Goal: Task Accomplishment & Management: Manage account settings

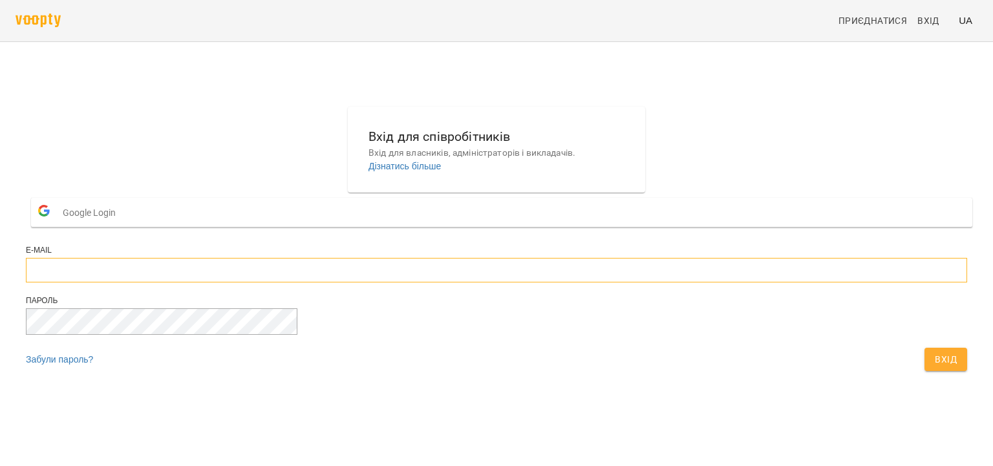
click at [454, 283] on input "email" at bounding box center [496, 270] width 941 height 25
type input "**********"
click at [924, 348] on button "Вхід" at bounding box center [945, 359] width 43 height 23
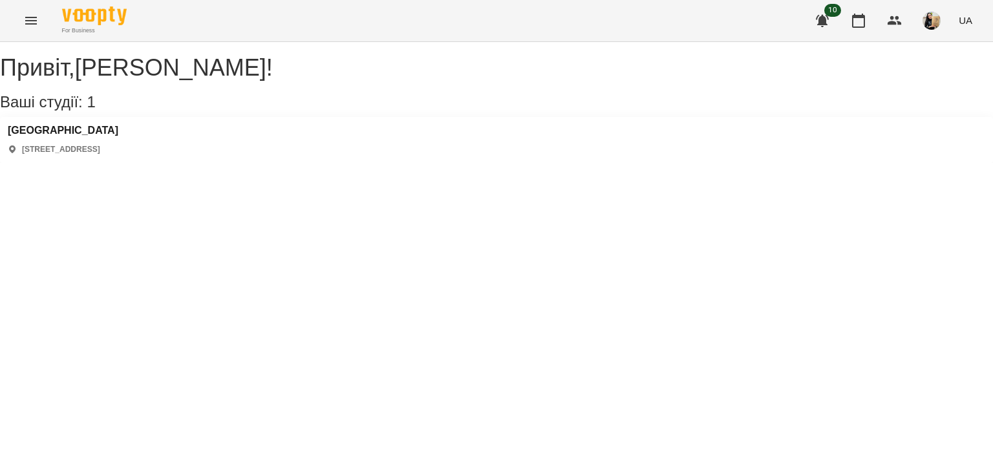
click at [41, 22] on button "Menu" at bounding box center [31, 20] width 31 height 31
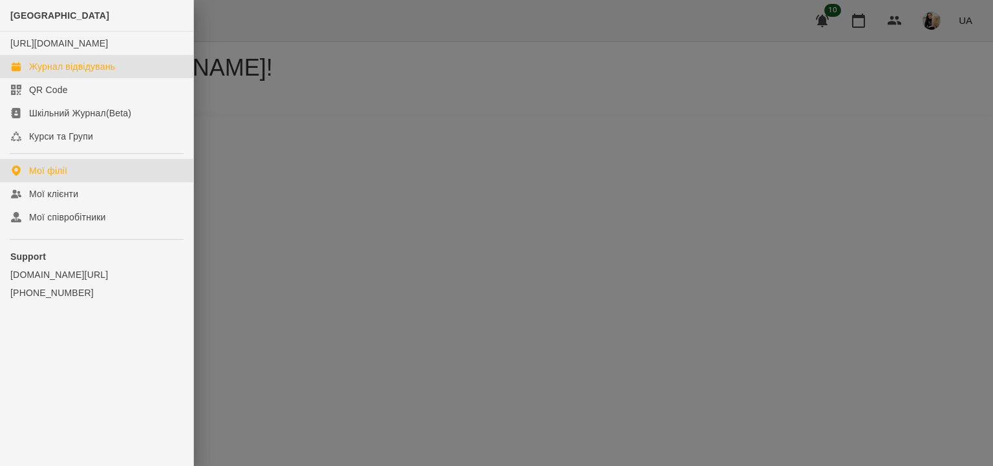
click at [109, 73] on div "Журнал відвідувань" at bounding box center [72, 66] width 86 height 13
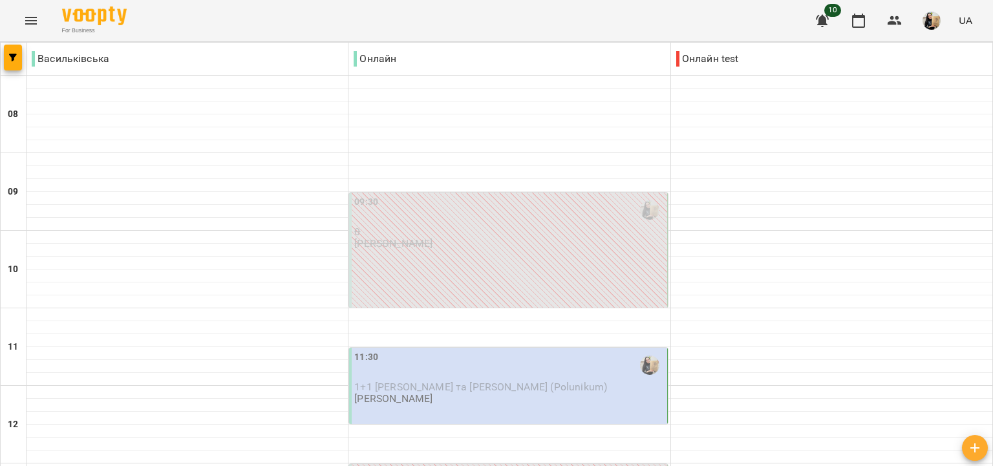
scroll to position [223, 0]
click at [466, 381] on span "1+1 [PERSON_NAME] та [PERSON_NAME] (Polunikum)" at bounding box center [480, 387] width 253 height 12
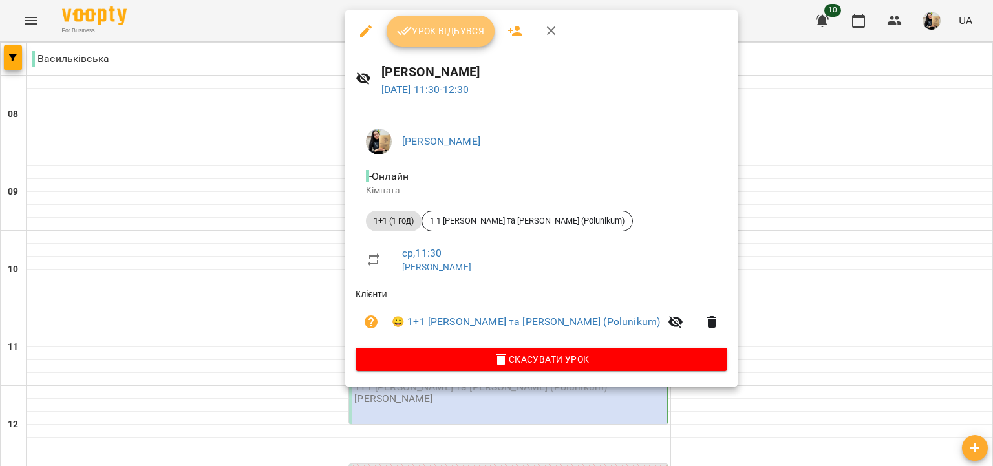
click at [453, 38] on span "Урок відбувся" at bounding box center [441, 31] width 88 height 16
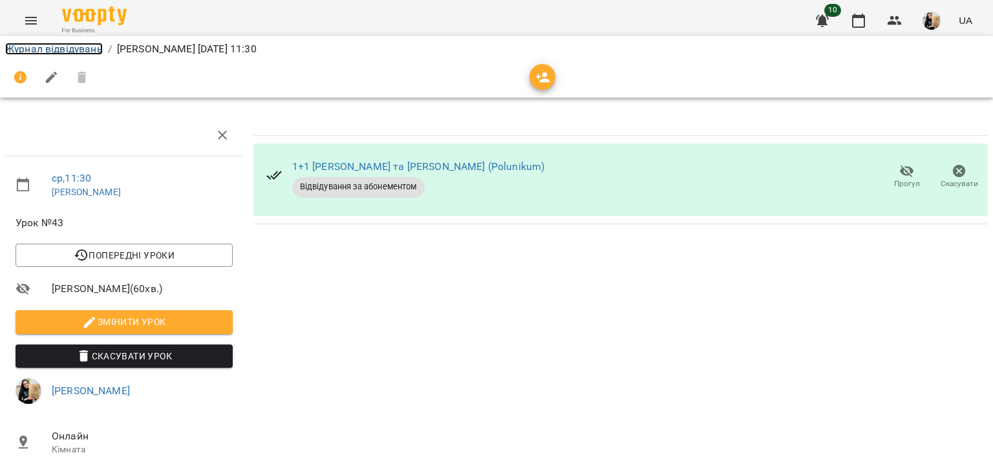
click at [84, 48] on link "Журнал відвідувань" at bounding box center [54, 49] width 98 height 12
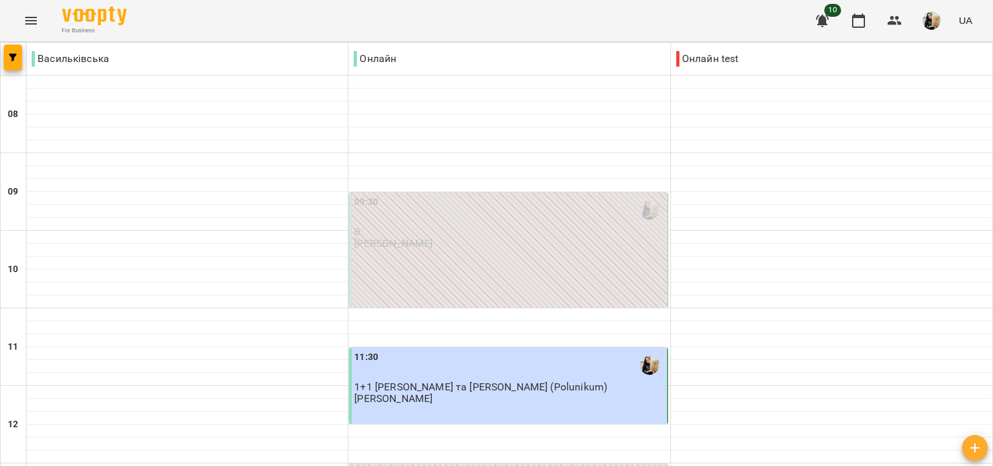
scroll to position [447, 0]
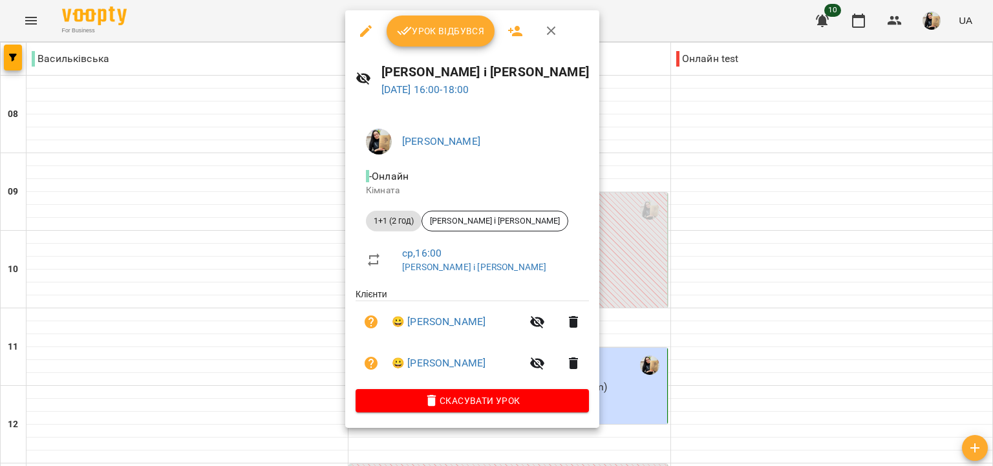
click at [425, 30] on span "Урок відбувся" at bounding box center [441, 31] width 88 height 16
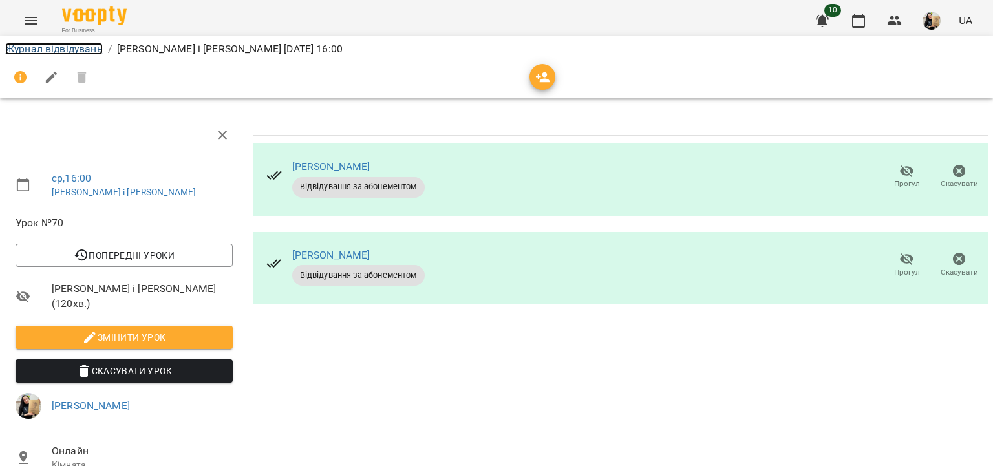
click at [85, 49] on link "Журнал відвідувань" at bounding box center [54, 49] width 98 height 12
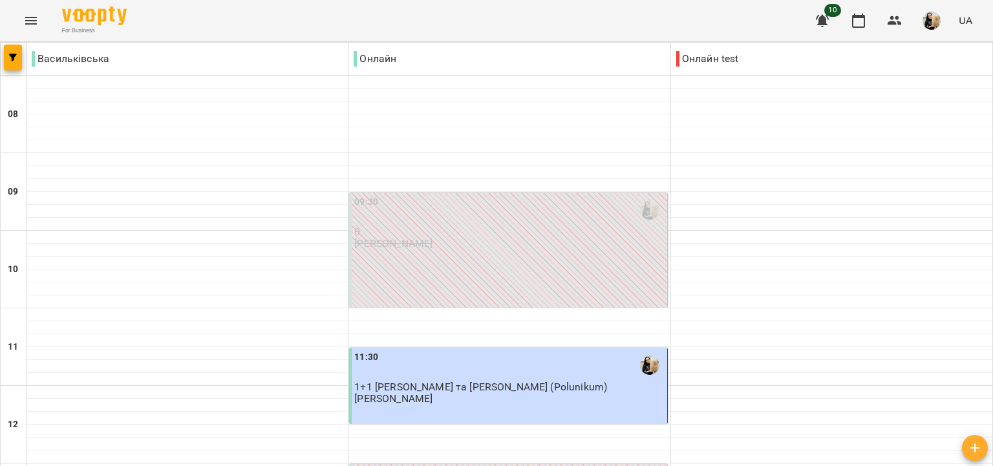
scroll to position [372, 0]
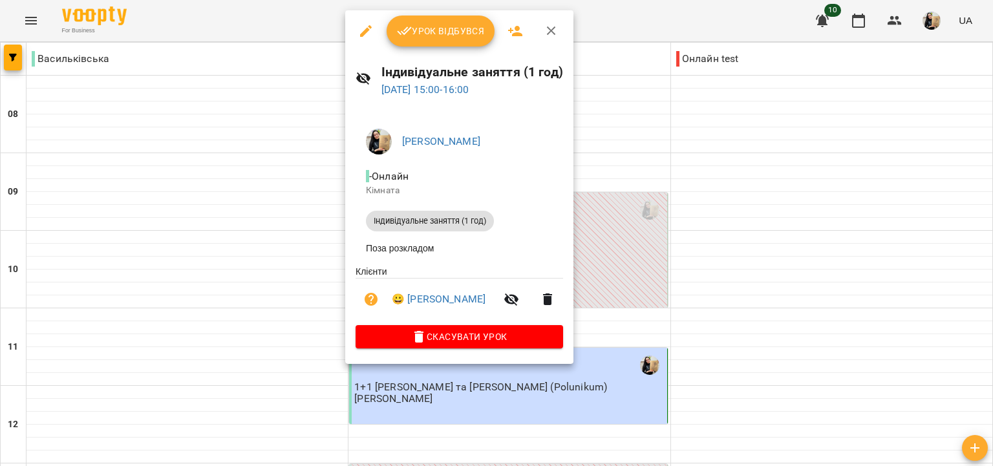
click at [460, 345] on span "Скасувати Урок" at bounding box center [459, 337] width 187 height 16
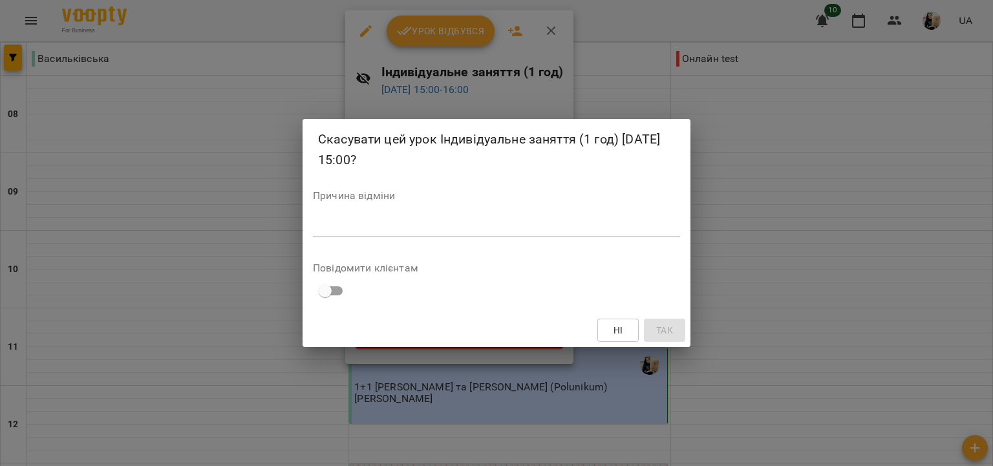
click at [381, 228] on textarea at bounding box center [496, 226] width 367 height 12
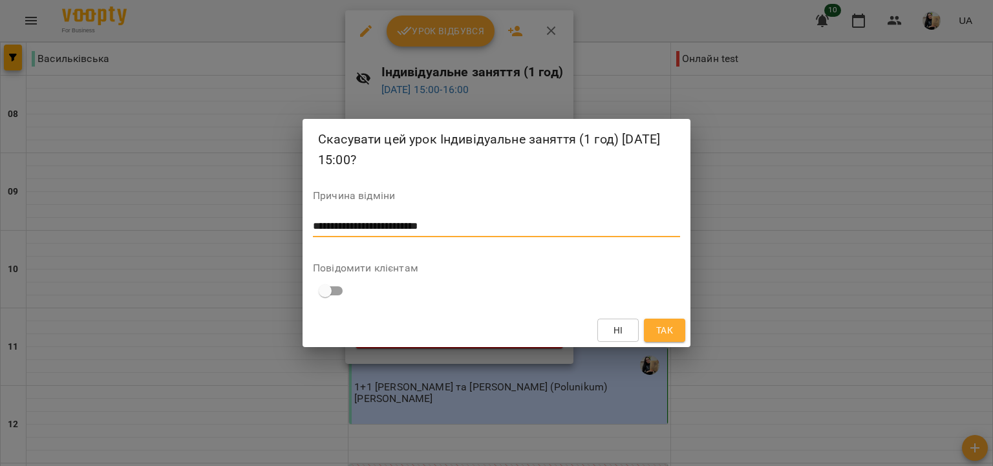
type textarea "**********"
click at [672, 332] on span "Так" at bounding box center [664, 331] width 17 height 16
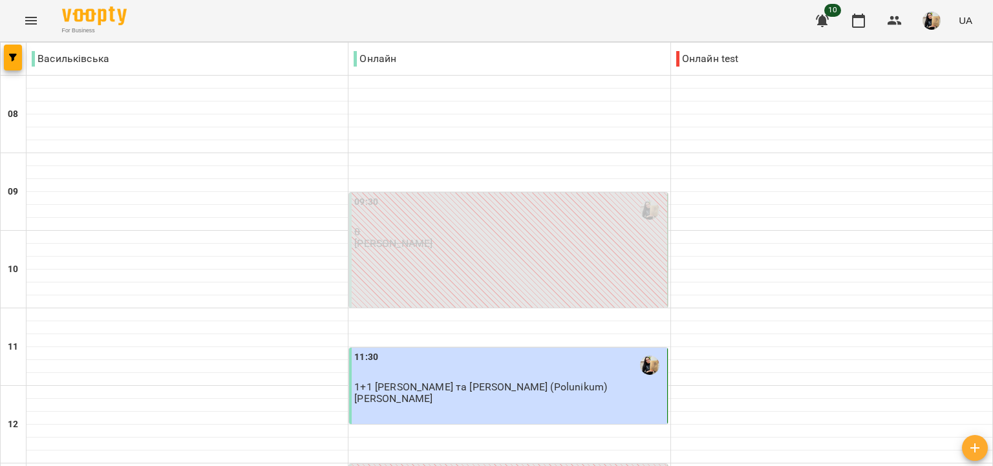
scroll to position [819, 0]
